Goal: Task Accomplishment & Management: Manage account settings

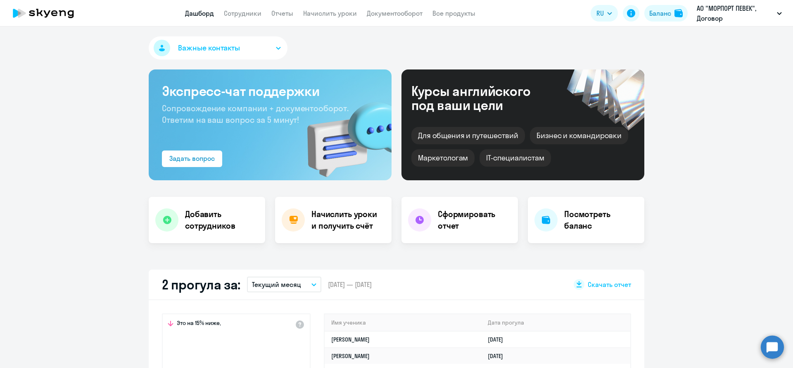
select select "30"
click at [667, 11] on div "Баланс" at bounding box center [660, 13] width 22 height 10
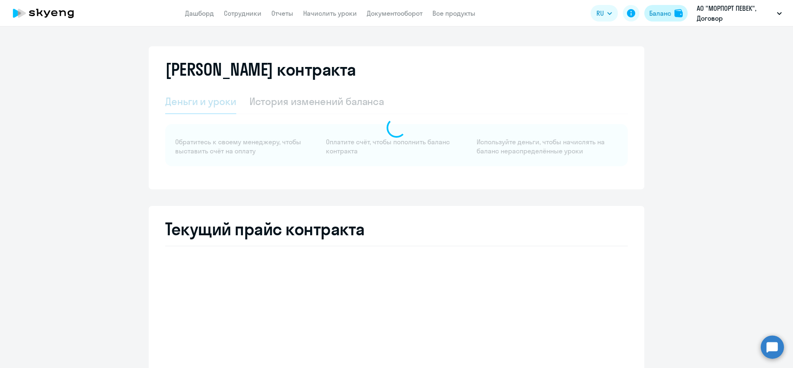
select select "english_adult_not_native_speaker_premium"
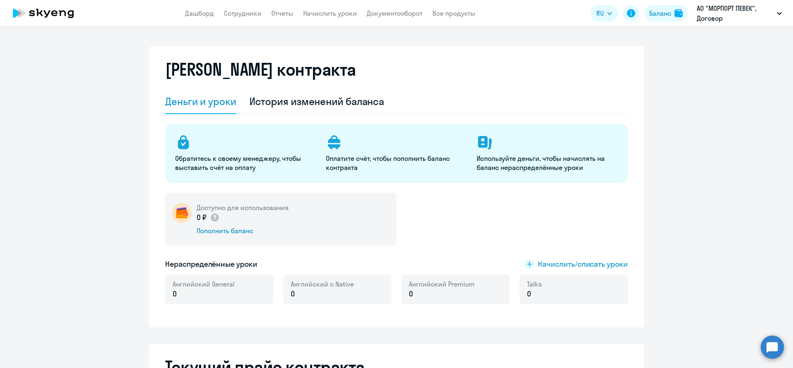
click at [341, 9] on link "Начислить уроки" at bounding box center [330, 13] width 54 height 8
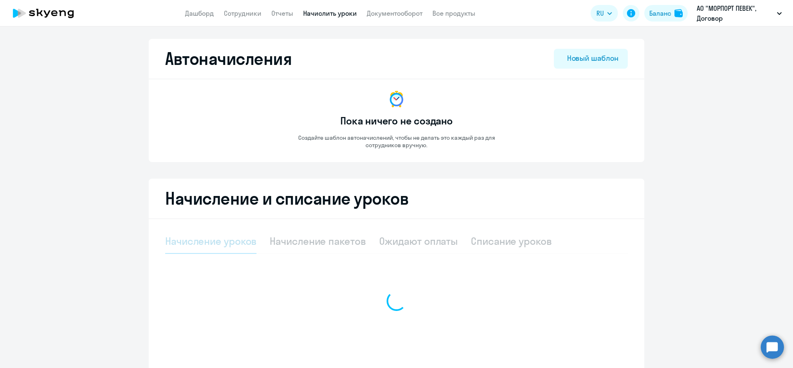
select select "10"
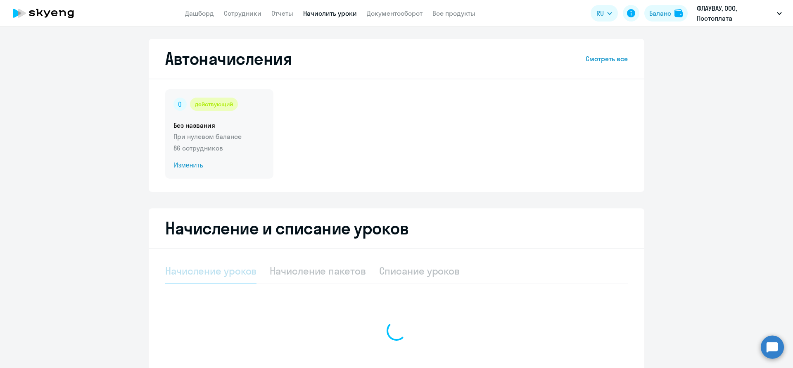
select select "10"
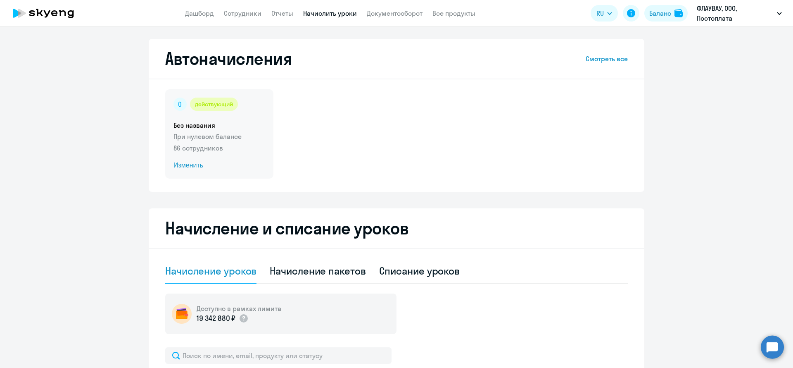
click at [194, 161] on span "Изменить" at bounding box center [219, 165] width 92 height 10
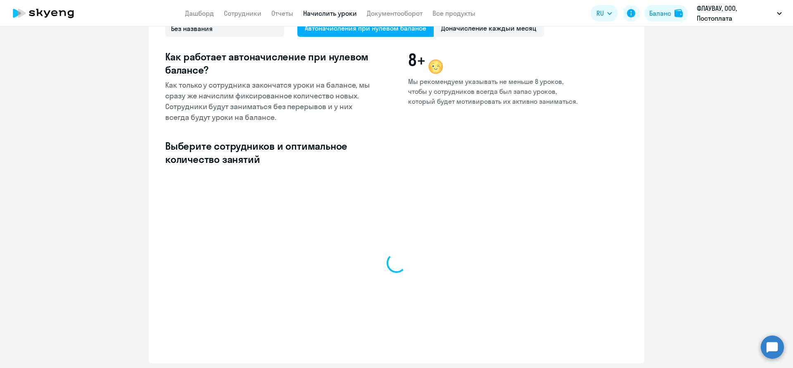
scroll to position [114, 0]
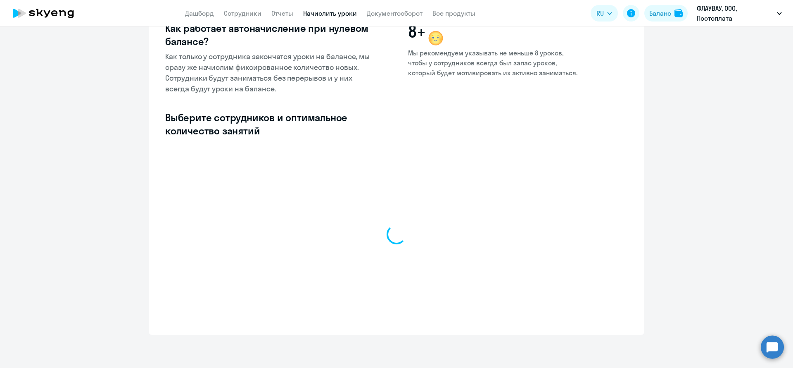
select select "10"
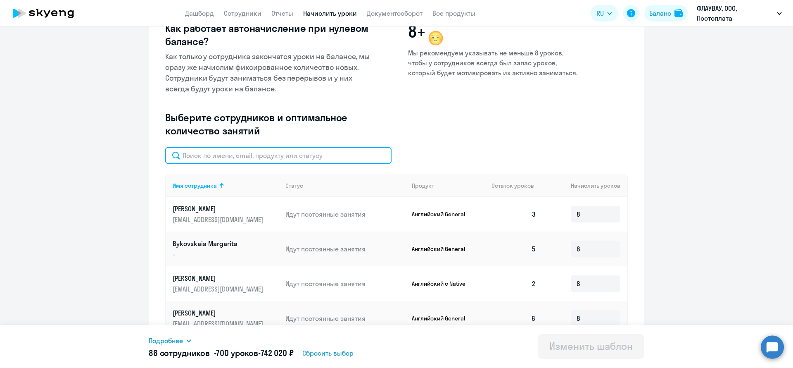
click at [272, 151] on input "text" at bounding box center [278, 155] width 226 height 17
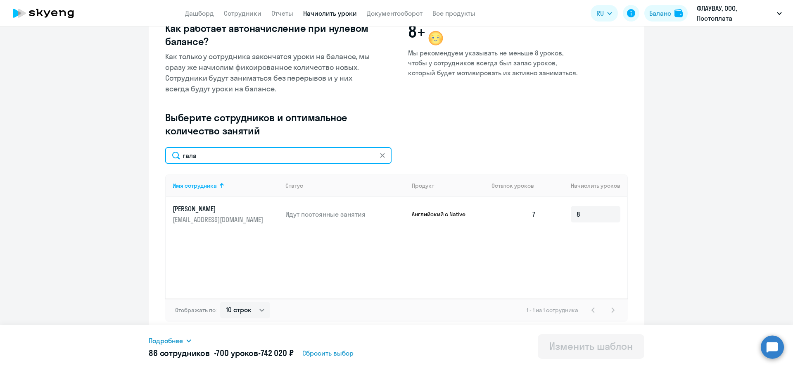
type input "гала"
click at [723, 119] on ng-component "Изменение шаблона Без названия Следующее автоматическое начисление произойдет п…" at bounding box center [396, 130] width 793 height 410
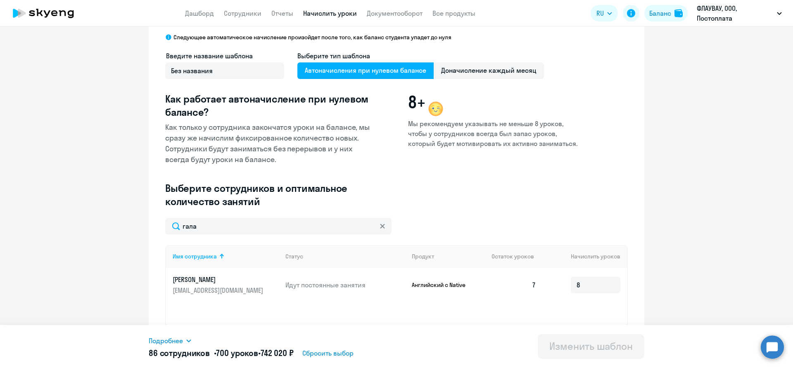
scroll to position [0, 0]
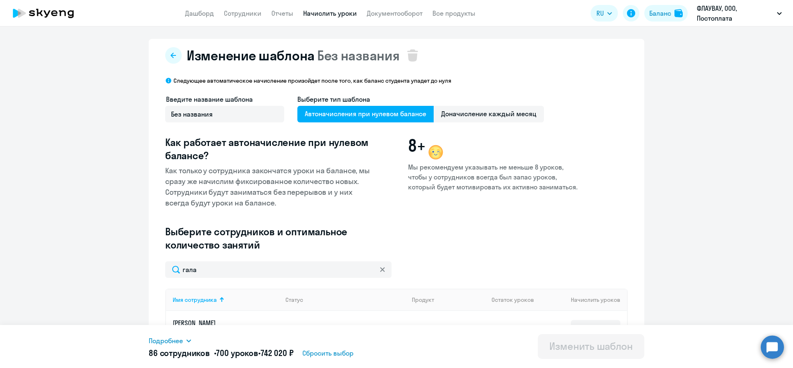
click at [316, 16] on link "Начислить уроки" at bounding box center [330, 13] width 54 height 8
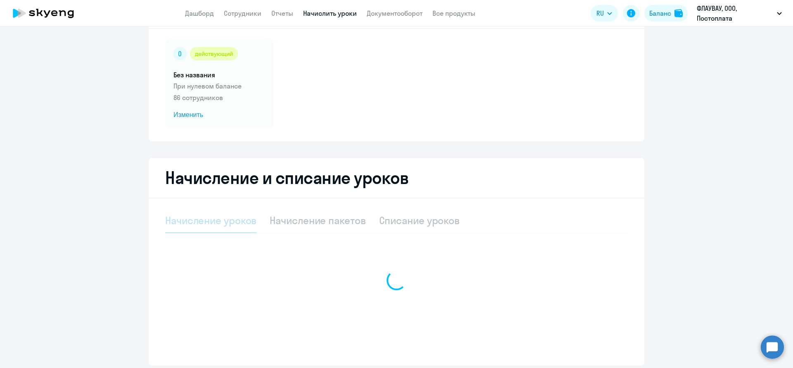
select select "10"
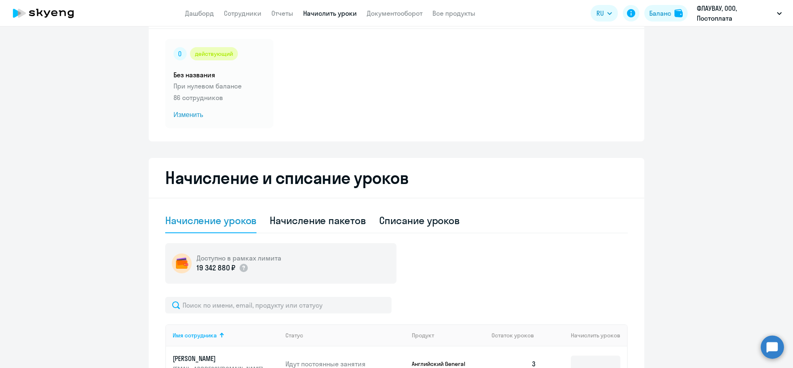
scroll to position [81, 0]
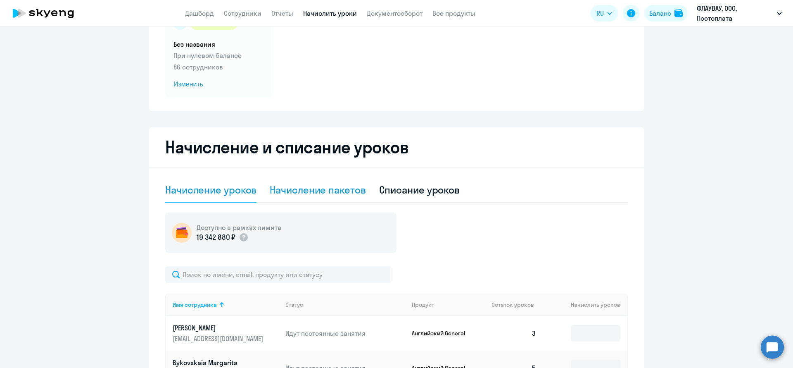
click at [320, 194] on div "Начисление пакетов" at bounding box center [318, 189] width 96 height 13
select select "10"
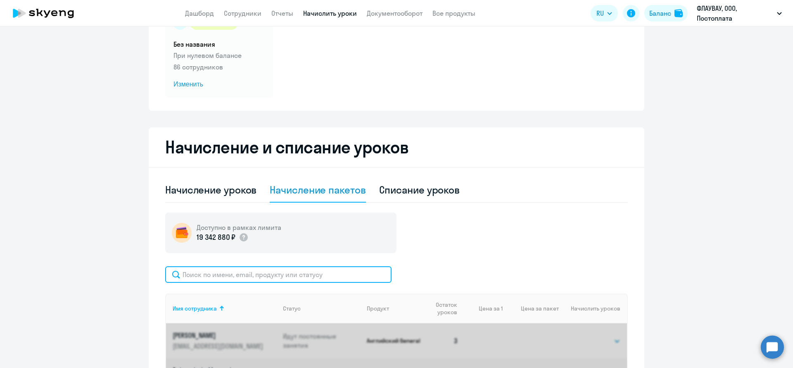
click at [256, 270] on input "text" at bounding box center [278, 274] width 226 height 17
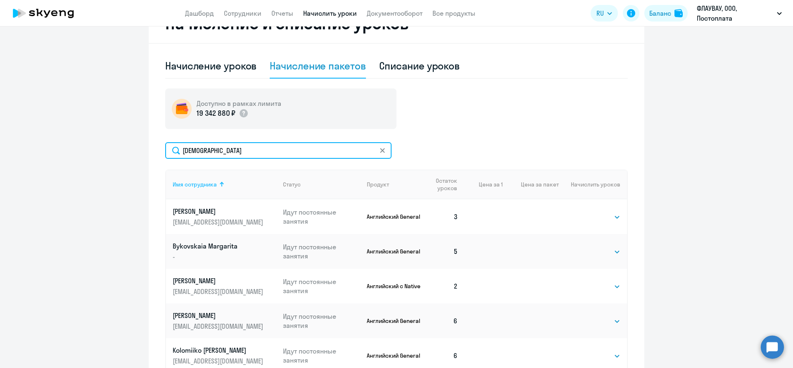
scroll to position [200, 0]
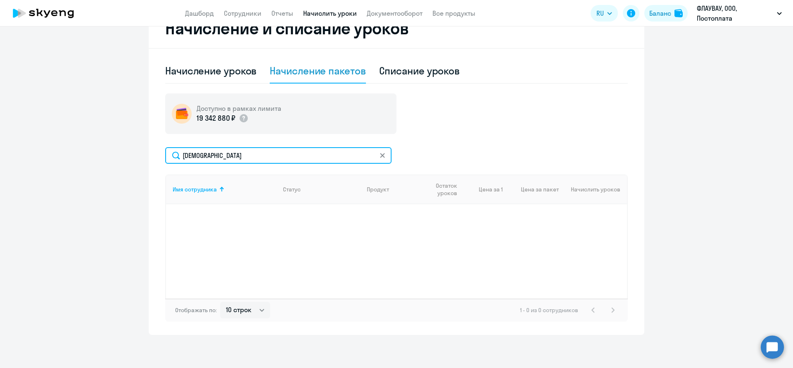
click at [215, 156] on input "шала" at bounding box center [278, 155] width 226 height 17
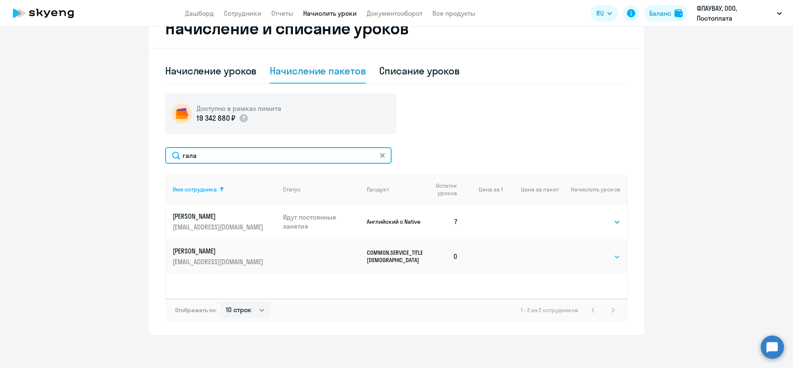
type input "гала"
click at [590, 259] on select "Выбрать 4 8 16 32 64 96 128" at bounding box center [603, 257] width 34 height 10
select select "8"
click at [586, 252] on select "Выбрать 4 8 16 32 64 96 128" at bounding box center [603, 257] width 34 height 10
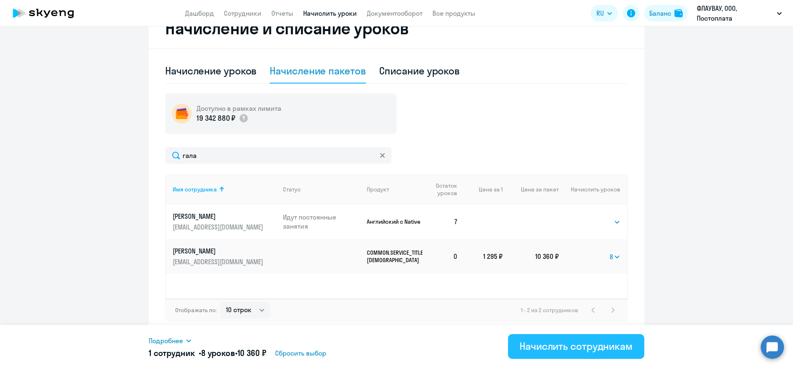
click at [566, 350] on div "Начислить сотрудникам" at bounding box center [576, 345] width 113 height 13
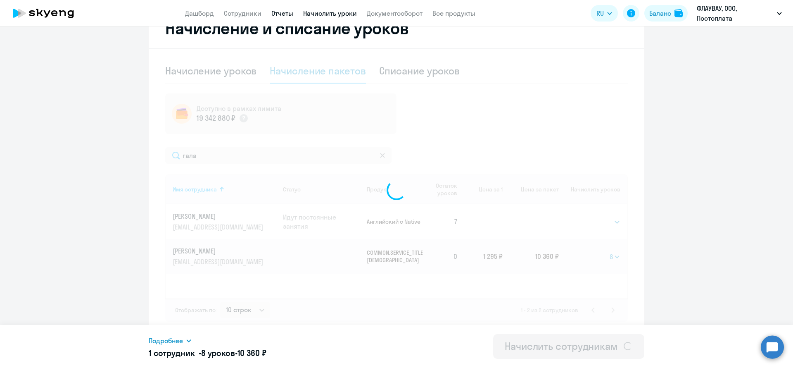
select select
